Goal: Use online tool/utility: Use online tool/utility

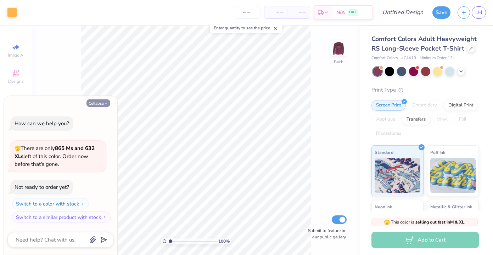
click at [106, 106] on icon "button" at bounding box center [106, 104] width 4 height 4
type textarea "x"
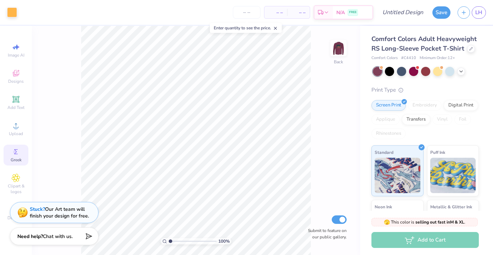
click at [19, 153] on icon at bounding box center [16, 152] width 8 height 8
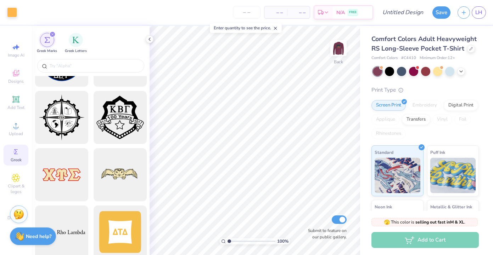
scroll to position [1082, 0]
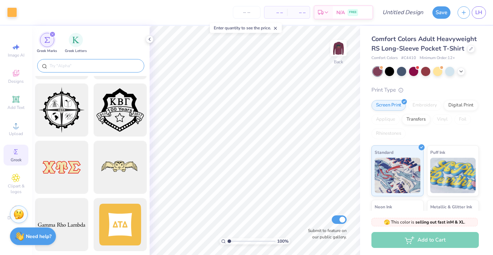
click at [79, 67] on input "text" at bounding box center [94, 65] width 91 height 7
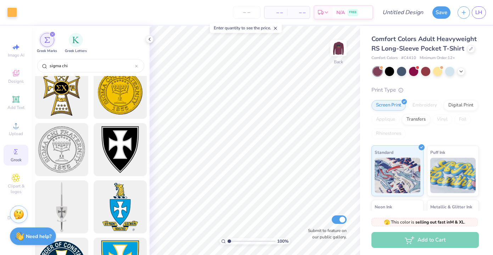
scroll to position [78, 0]
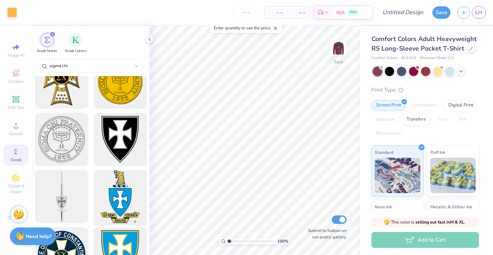
type input "sigma chi"
click at [112, 191] on div at bounding box center [120, 197] width 58 height 58
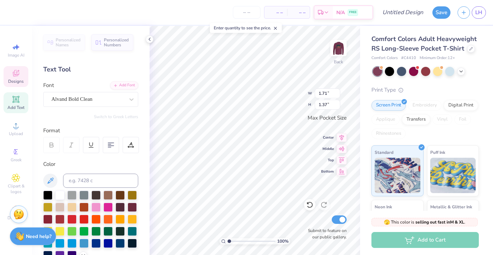
type textarea "A"
type input "0.64"
type input "1.38"
click at [125, 102] on div "FTY STRATEGYCIDE NCV" at bounding box center [88, 99] width 74 height 11
click at [117, 105] on div "FTY STRATEGYCIDE NCV" at bounding box center [90, 99] width 95 height 15
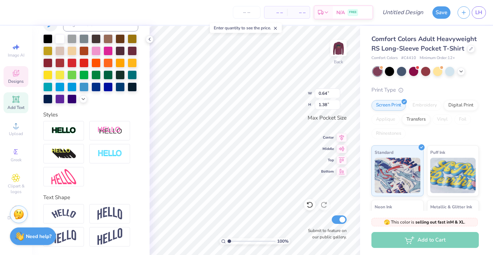
scroll to position [157, 0]
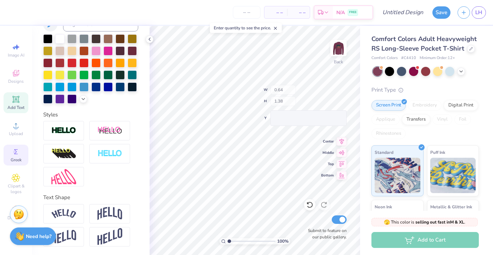
click at [15, 150] on icon at bounding box center [16, 151] width 4 height 5
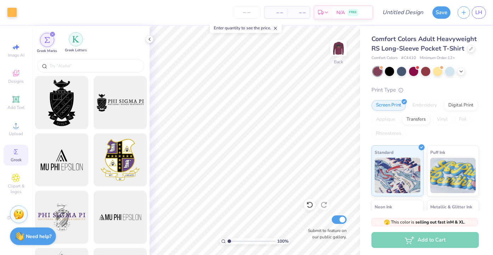
click at [75, 45] on div "filter for Greek Letters" at bounding box center [76, 39] width 14 height 14
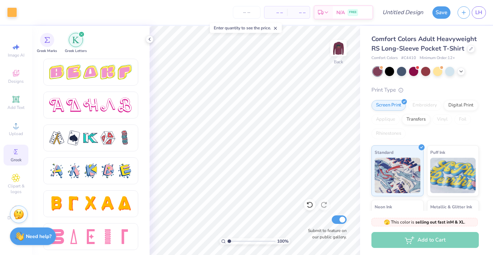
scroll to position [1217, 0]
type textarea "x"
